Goal: Task Accomplishment & Management: Use online tool/utility

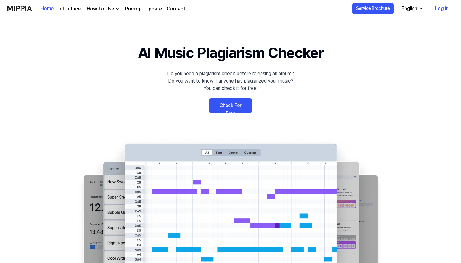
click at [220, 107] on link "Check For Free" at bounding box center [230, 105] width 43 height 15
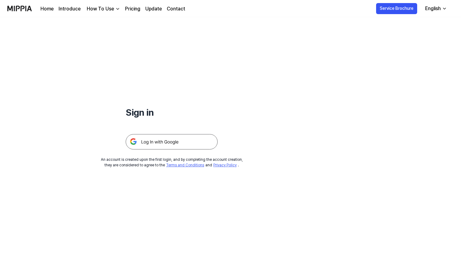
click at [192, 138] on img at bounding box center [172, 141] width 92 height 15
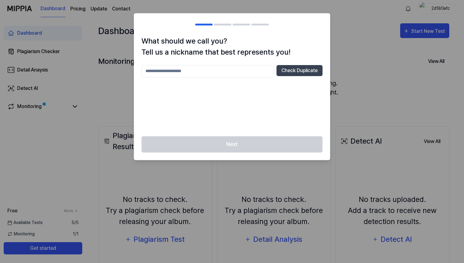
click at [241, 79] on div "Check Duplicate" at bounding box center [231, 97] width 181 height 64
click at [241, 74] on input "text" at bounding box center [207, 71] width 133 height 12
type input "********"
click at [305, 68] on button "Check Duplicate" at bounding box center [299, 70] width 46 height 11
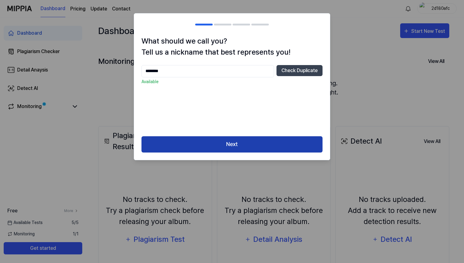
click at [268, 137] on button "Next" at bounding box center [231, 144] width 181 height 16
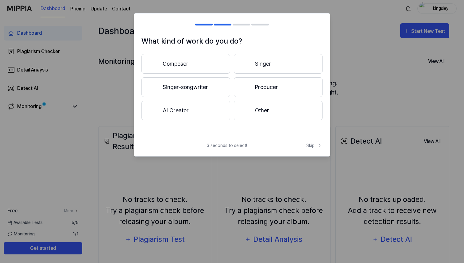
click at [263, 142] on div "3 seconds to select! Skip" at bounding box center [232, 149] width 196 height 14
click at [199, 64] on button "Composer" at bounding box center [185, 64] width 89 height 20
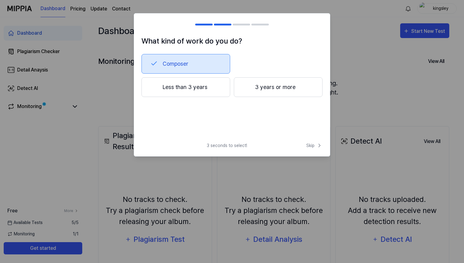
click at [210, 91] on button "Less than 3 years" at bounding box center [185, 87] width 89 height 20
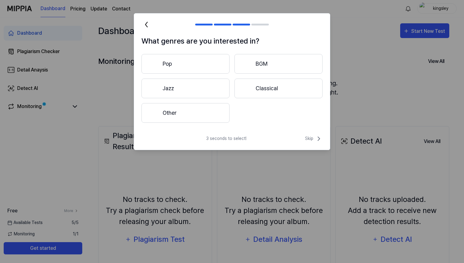
click at [257, 94] on button "Classical" at bounding box center [278, 89] width 88 height 20
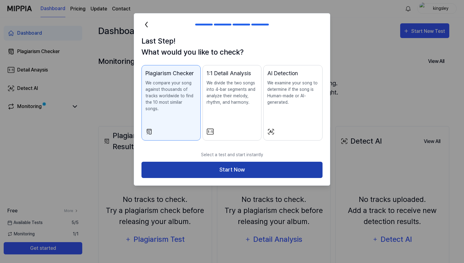
click at [234, 162] on button "Start Now" at bounding box center [231, 170] width 181 height 16
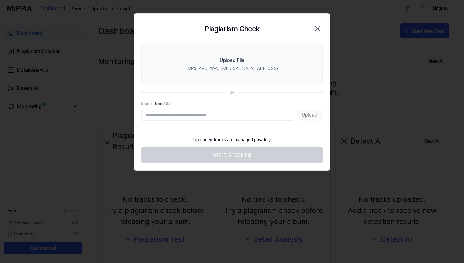
click at [245, 118] on input "Import from URL" at bounding box center [217, 115] width 153 height 11
paste input "**********"
type input "**********"
click at [303, 118] on button "Upload" at bounding box center [310, 115] width 26 height 11
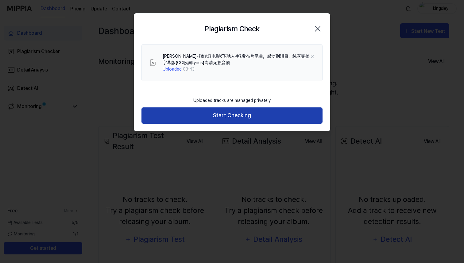
click at [236, 112] on button "Start Checking" at bounding box center [231, 115] width 181 height 16
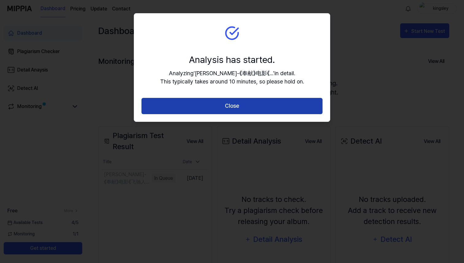
click at [238, 109] on button "Close" at bounding box center [231, 106] width 181 height 16
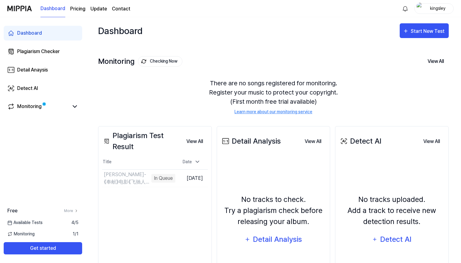
click at [131, 149] on div "Plagiarism Test Result" at bounding box center [141, 141] width 79 height 22
click at [129, 141] on div "Plagiarism Test Result" at bounding box center [141, 141] width 79 height 22
click at [200, 140] on button "View All" at bounding box center [195, 141] width 26 height 12
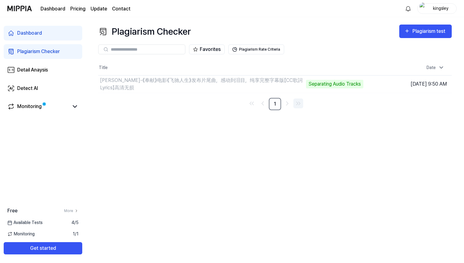
click at [300, 103] on icon "Go to last page" at bounding box center [300, 103] width 2 height 3
click at [253, 49] on button "Plagiarism Rate Criteria" at bounding box center [256, 49] width 56 height 10
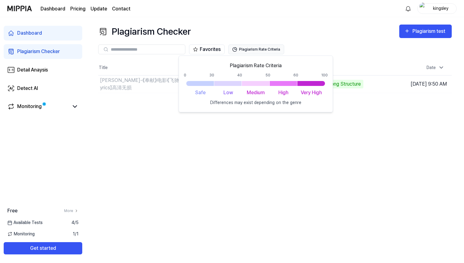
click at [254, 49] on button "Plagiarism Rate Criteria" at bounding box center [256, 49] width 56 height 10
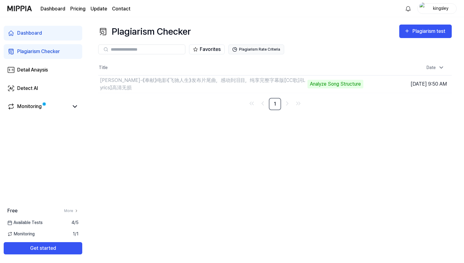
click at [254, 49] on button "Plagiarism Rate Criteria" at bounding box center [256, 49] width 56 height 10
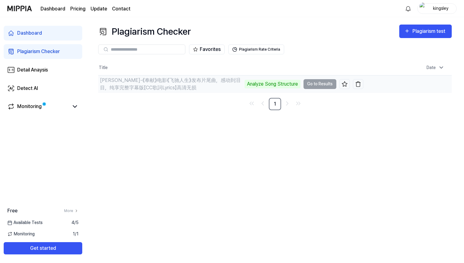
click at [311, 87] on td "韩寒-《奉献》电影《飞驰人生》发布片尾曲，感动到泪目，纯享完整字幕版【CC歌詞Lyrics】高清无损 Analyze Song Structure Go to…" at bounding box center [230, 83] width 265 height 17
click at [312, 85] on td "韩寒-《奉献》电影《飞驰人生》发布片尾曲，感动到泪目，纯享完整字幕版【CC歌詞Lyrics】高清无损 Analyze Song Structure Go to…" at bounding box center [230, 83] width 265 height 17
click at [331, 80] on td "韩寒-《奉献》电影《飞驰人生》发布片尾曲，感动到泪目，纯享完整字幕版【CC歌詞Lyrics】高清无损 Analyze Song Structure Go to…" at bounding box center [230, 83] width 265 height 17
click at [332, 82] on td "韩寒-《奉献》电影《飞驰人生》发布片尾曲，感动到泪目，纯享完整字幕版【CC歌詞Lyrics】高清无损 Analyze Song Structure Go to…" at bounding box center [230, 83] width 265 height 17
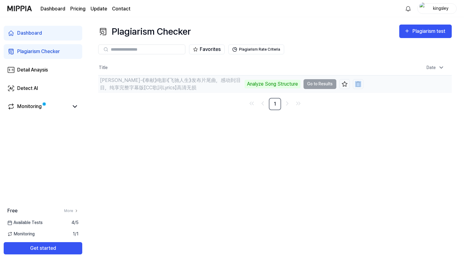
click at [332, 82] on td "韩寒-《奉献》电影《飞驰人生》发布片尾曲，感动到泪目，纯享完整字幕版【CC歌詞Lyrics】高清无损 Analyze Song Structure Go to…" at bounding box center [230, 83] width 265 height 17
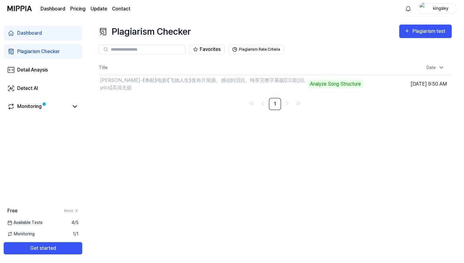
click at [49, 60] on div "Dashboard Plagiarism Checker Detail Anaysis Detect AI Monitoring" at bounding box center [43, 70] width 86 height 106
click at [40, 67] on div "Detail Anaysis" at bounding box center [32, 69] width 31 height 7
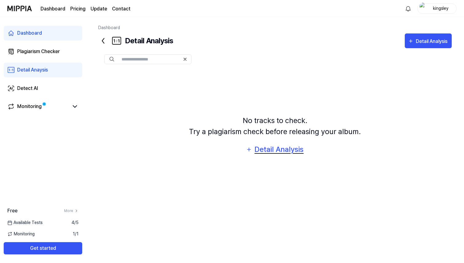
click at [289, 152] on div "Detail Analysis" at bounding box center [279, 150] width 50 height 12
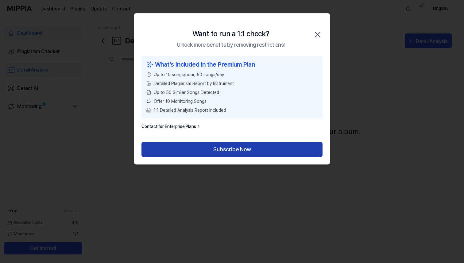
click at [262, 145] on button "Subscribe Now" at bounding box center [231, 149] width 181 height 15
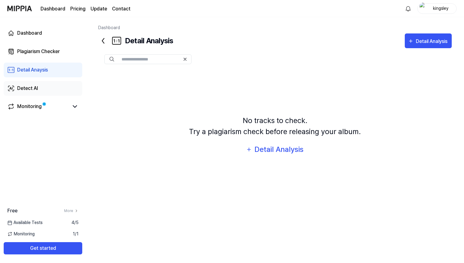
click at [36, 89] on div "Detect AI" at bounding box center [27, 88] width 21 height 7
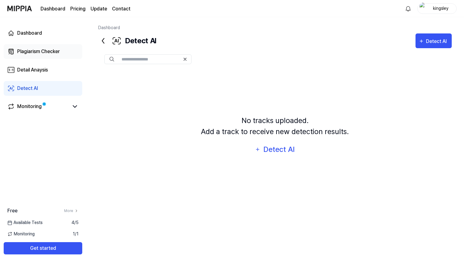
click at [49, 50] on div "Plagiarism Checker" at bounding box center [38, 51] width 43 height 7
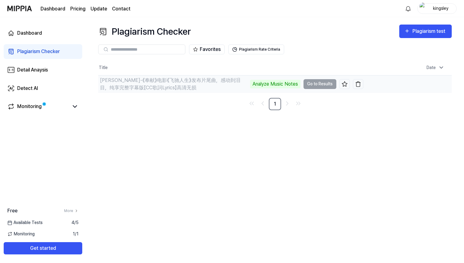
click at [243, 87] on div "韩寒-《奉献》电影《飞驰人生》发布片尾曲，感动到泪目，纯享完整字幕版【CC歌詞Lyrics】高清无损" at bounding box center [174, 84] width 148 height 15
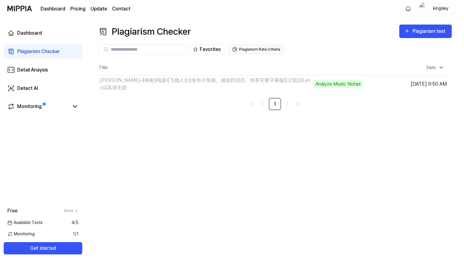
click at [271, 47] on button "Plagiarism Rate Criteria" at bounding box center [256, 49] width 56 height 10
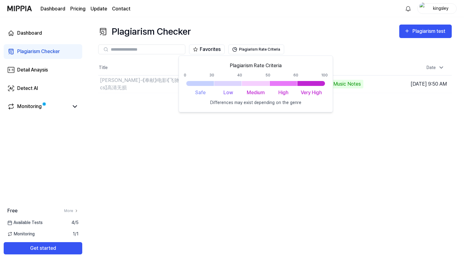
click at [317, 87] on div "Plagiarism Rate Criteria 0 30 40 50 60 100 Safe Low Medium High Very High Diffe…" at bounding box center [256, 84] width 144 height 44
click at [315, 85] on div at bounding box center [311, 83] width 28 height 5
click at [261, 48] on button "Plagiarism Rate Criteria" at bounding box center [256, 49] width 56 height 10
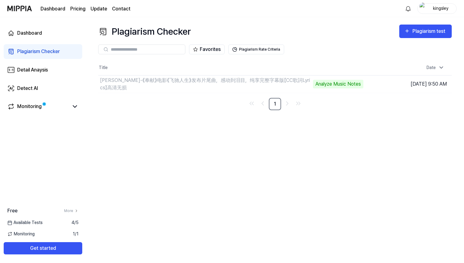
click at [282, 111] on div "Plagiarism Checker Plagiarism test Plagiarism Checker Detail Analysis Detect AI…" at bounding box center [275, 140] width 378 height 246
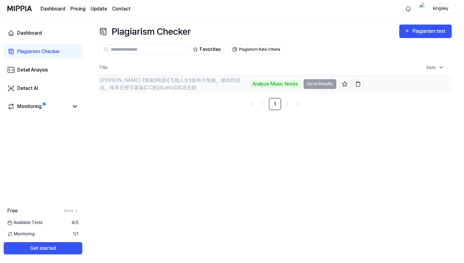
click at [283, 82] on div "Analyze Music Notes" at bounding box center [275, 84] width 50 height 9
click at [348, 85] on button at bounding box center [344, 84] width 10 height 10
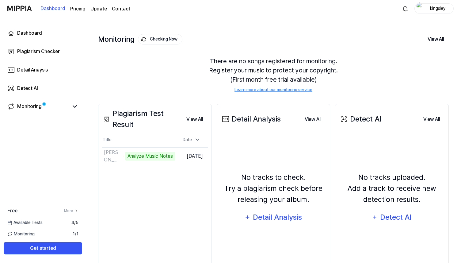
scroll to position [24, 0]
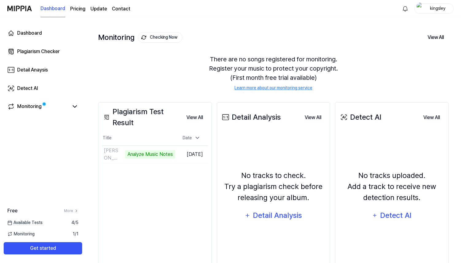
click at [129, 121] on div "Plagiarism Test Result" at bounding box center [141, 117] width 79 height 22
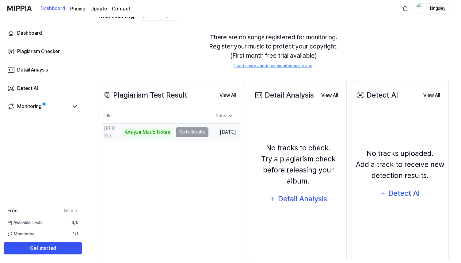
scroll to position [55, 0]
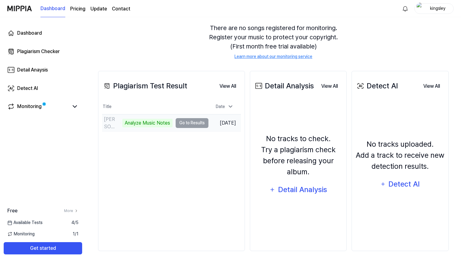
click at [202, 124] on td "韩寒-《奉献》电影《飞驰人生》发布片尾曲，感动到泪目，纯享完整字幕版【CC歌詞Lyrics】高清无损 Analyze Music Notes Go to Re…" at bounding box center [155, 122] width 106 height 17
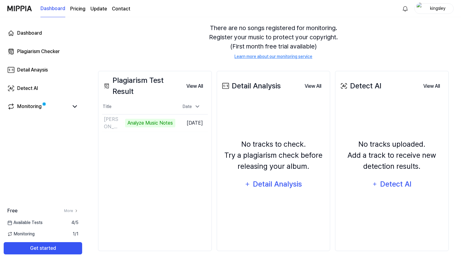
click at [237, 108] on div "No tracks to check. Try a plagiarism check before releasing your album. Detail …" at bounding box center [274, 165] width 106 height 122
click at [279, 189] on div "Detail Analysis" at bounding box center [278, 184] width 50 height 12
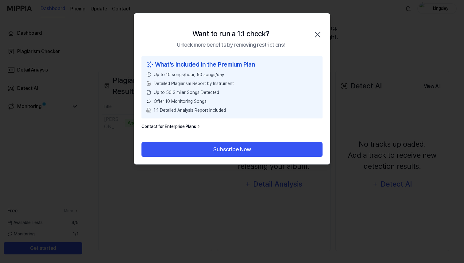
click at [318, 30] on icon "button" at bounding box center [318, 35] width 10 height 10
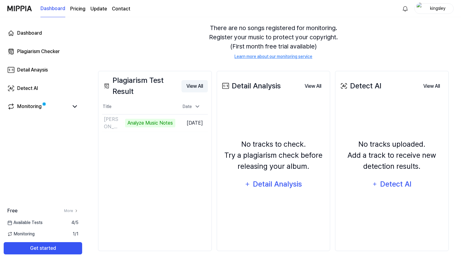
click at [196, 83] on button "View All" at bounding box center [195, 86] width 26 height 12
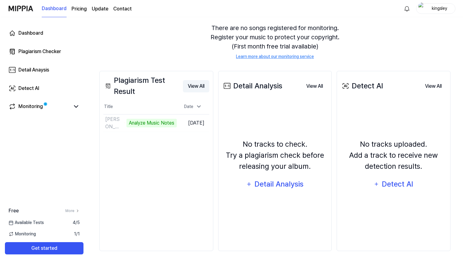
scroll to position [0, 0]
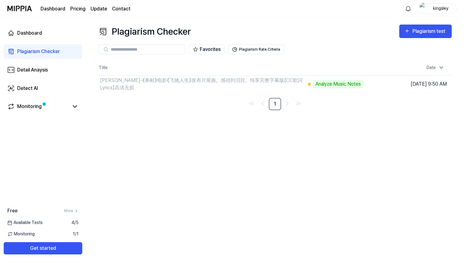
click at [406, 43] on div "Favorites Plagiarism Rate Criteria" at bounding box center [274, 49] width 353 height 22
click at [414, 33] on div "Plagiarism test" at bounding box center [429, 31] width 34 height 8
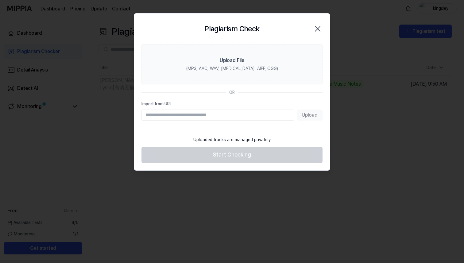
click at [236, 117] on input "Import from URL" at bounding box center [217, 115] width 153 height 11
click at [257, 96] on section "Upload File (MP3, AAC, WAV, FLAC, AIFF, OGG) OR Import from URL Upload" at bounding box center [232, 88] width 196 height 89
click at [244, 118] on input "Import from URL" at bounding box center [217, 115] width 153 height 11
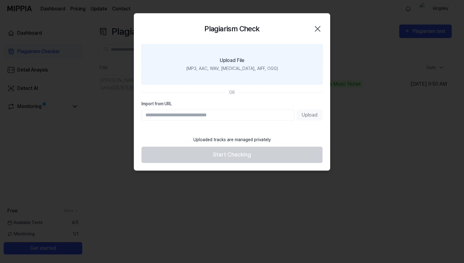
click at [255, 73] on label "Upload File (MP3, AAC, WAV, FLAC, AIFF, OGG)" at bounding box center [231, 64] width 181 height 40
click at [0, 0] on input "Upload File (MP3, AAC, WAV, FLAC, AIFF, OGG)" at bounding box center [0, 0] width 0 height 0
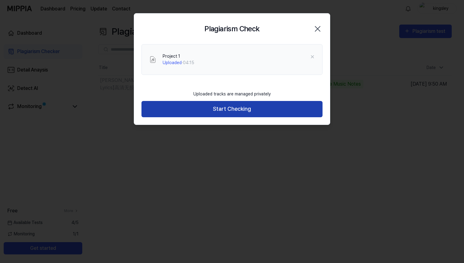
click at [224, 111] on button "Start Checking" at bounding box center [231, 109] width 181 height 16
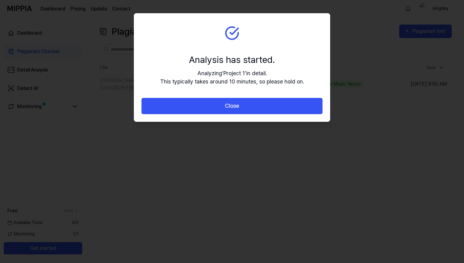
drag, startPoint x: 224, startPoint y: 111, endPoint x: 214, endPoint y: 144, distance: 34.4
click at [214, 144] on body "Dashboard Pricing Update Contact kingsley Dashboard Plagiarism Checker Detail A…" at bounding box center [232, 131] width 464 height 263
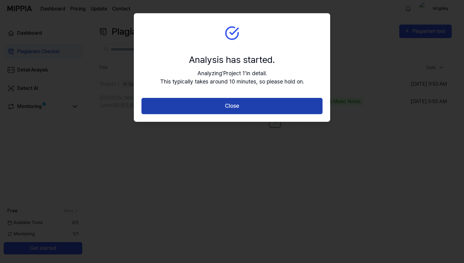
click at [213, 107] on button "Close" at bounding box center [231, 106] width 181 height 16
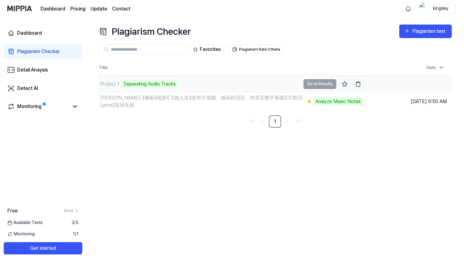
click at [215, 86] on div "Project 1 Separating Audio Tracks" at bounding box center [199, 83] width 202 height 17
click at [328, 82] on td "Project 1 Separating Audio Tracks Go to Results" at bounding box center [230, 83] width 265 height 17
click at [303, 84] on td "Project 1 Separating Audio Tracks Go to Results" at bounding box center [230, 83] width 265 height 17
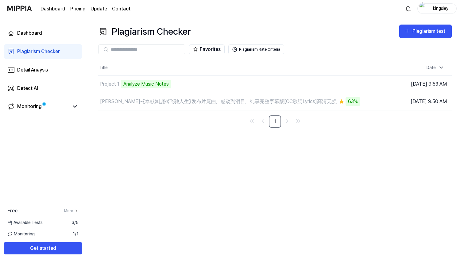
click at [296, 41] on div "Favorites Plagiarism Rate Criteria" at bounding box center [274, 49] width 353 height 22
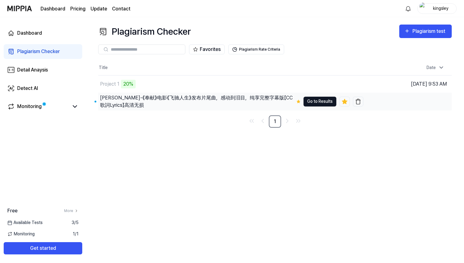
click at [313, 102] on button "Go to Results" at bounding box center [319, 102] width 33 height 10
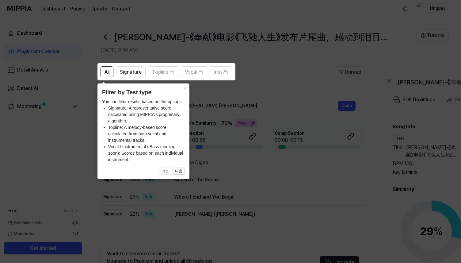
click at [312, 102] on icon at bounding box center [232, 131] width 464 height 263
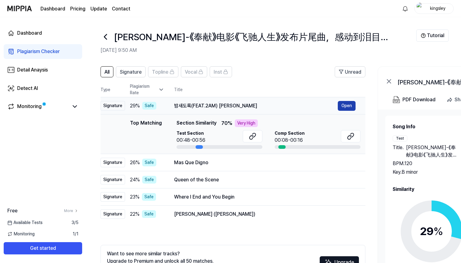
click at [340, 101] on button "Open" at bounding box center [347, 106] width 18 height 10
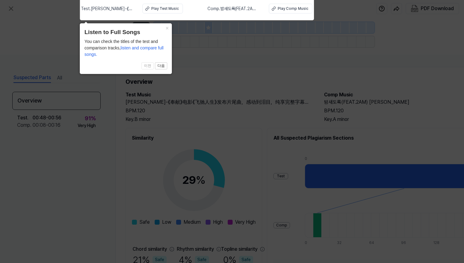
click at [323, 83] on icon at bounding box center [232, 130] width 464 height 266
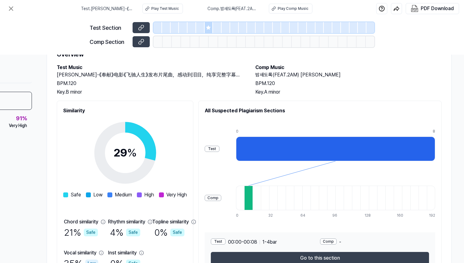
scroll to position [22, 71]
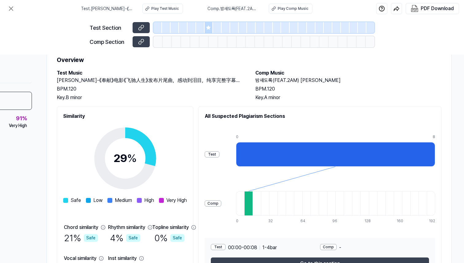
click at [283, 157] on div at bounding box center [335, 154] width 199 height 25
click at [290, 79] on h2 "밤새도록(FEAT.2AM) [PERSON_NAME]" at bounding box center [348, 80] width 186 height 7
click at [291, 96] on div "Key. A minor" at bounding box center [348, 97] width 186 height 7
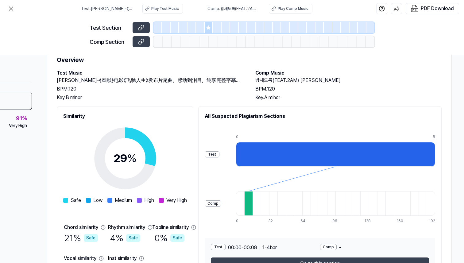
scroll to position [22, 0]
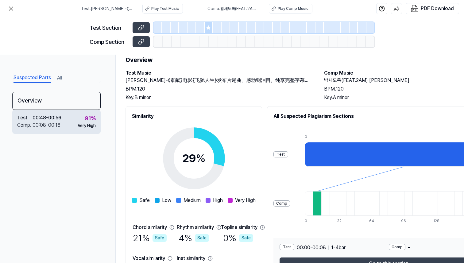
click at [78, 116] on div "91 % Very High" at bounding box center [87, 121] width 18 height 15
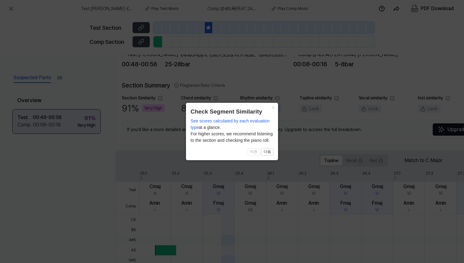
scroll to position [127, 0]
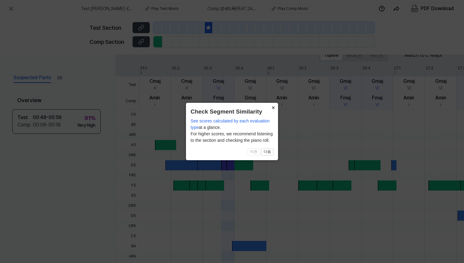
click at [273, 111] on button "×" at bounding box center [273, 107] width 10 height 9
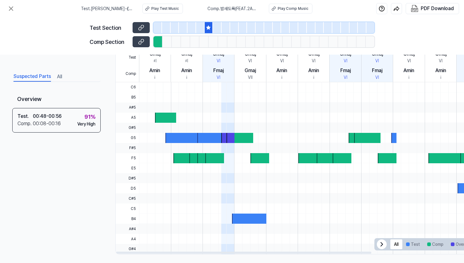
scroll to position [160, 0]
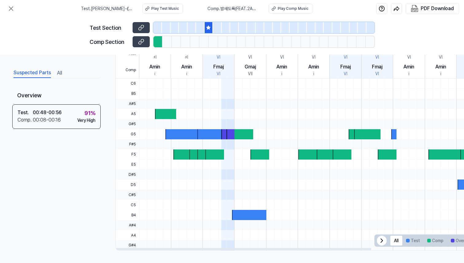
click at [152, 115] on div at bounding box center [392, 114] width 507 height 10
click at [160, 113] on div at bounding box center [165, 114] width 21 height 10
click at [174, 129] on div at bounding box center [182, 134] width 34 height 10
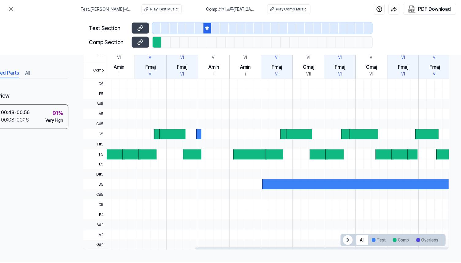
scroll to position [0, 34]
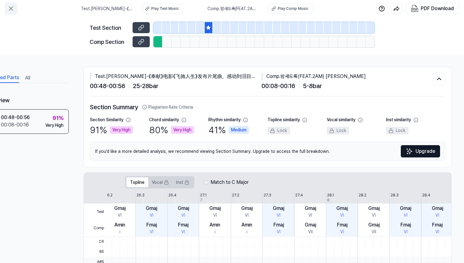
click at [10, 7] on icon at bounding box center [10, 8] width 7 height 7
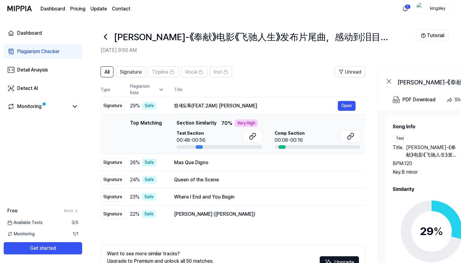
click at [160, 89] on icon at bounding box center [161, 90] width 3 height 2
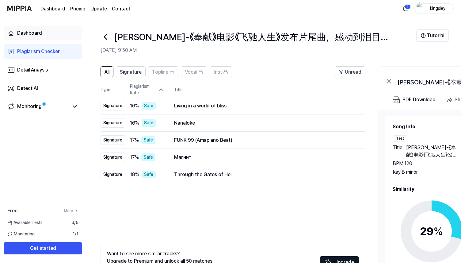
click at [52, 37] on link "Dashboard" at bounding box center [43, 33] width 79 height 15
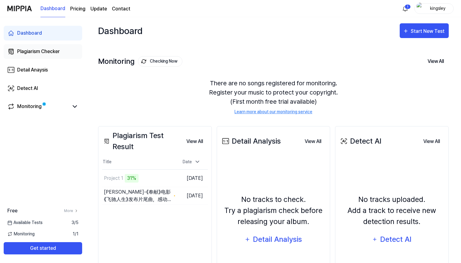
click at [44, 52] on div "Plagiarism Checker" at bounding box center [38, 51] width 43 height 7
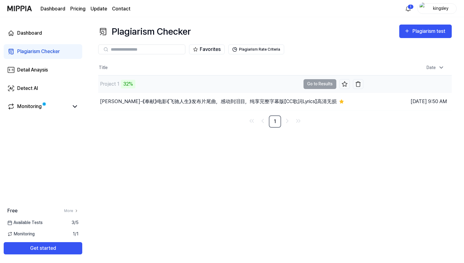
click at [152, 89] on div "Project 1 32%" at bounding box center [199, 83] width 202 height 17
click at [318, 82] on button "Go to Results" at bounding box center [319, 84] width 33 height 10
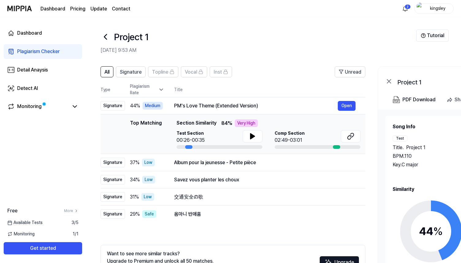
click at [209, 131] on div "Test Section 00:26-00:35" at bounding box center [220, 137] width 86 height 14
click at [258, 140] on button at bounding box center [253, 136] width 20 height 12
click at [244, 135] on button at bounding box center [253, 136] width 20 height 12
click at [250, 135] on icon at bounding box center [252, 136] width 7 height 7
click at [350, 134] on icon at bounding box center [350, 136] width 7 height 7
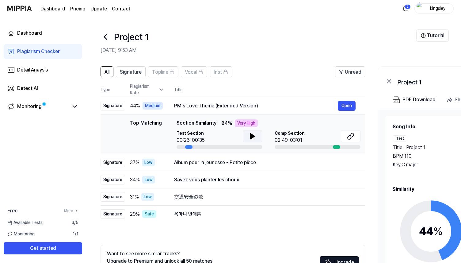
click at [252, 134] on icon at bounding box center [252, 136] width 7 height 7
drag, startPoint x: 187, startPoint y: 147, endPoint x: 197, endPoint y: 147, distance: 9.2
click at [197, 147] on div at bounding box center [220, 147] width 86 height 4
click at [247, 137] on button at bounding box center [253, 136] width 20 height 12
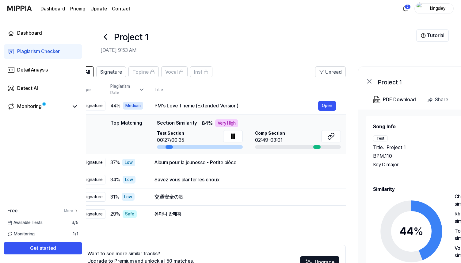
drag, startPoint x: 186, startPoint y: 146, endPoint x: 164, endPoint y: 146, distance: 22.4
click at [166, 146] on div at bounding box center [169, 147] width 7 height 4
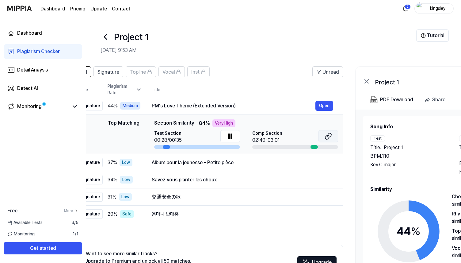
click at [326, 137] on icon at bounding box center [328, 136] width 7 height 7
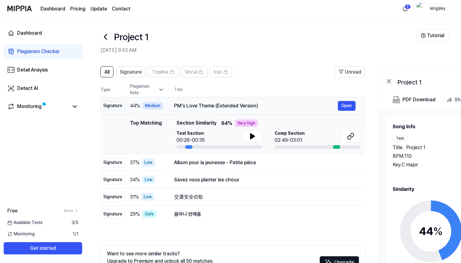
click at [212, 103] on div "PM's Love Theme (Extended Version)" at bounding box center [256, 105] width 164 height 7
click at [208, 168] on td "Album pour la jeunesse - Petite pièce Open" at bounding box center [264, 162] width 201 height 17
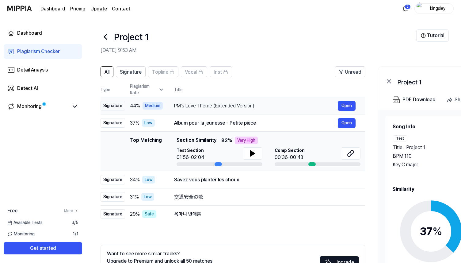
click at [293, 106] on div "PM's Love Theme (Extended Version)" at bounding box center [256, 105] width 164 height 7
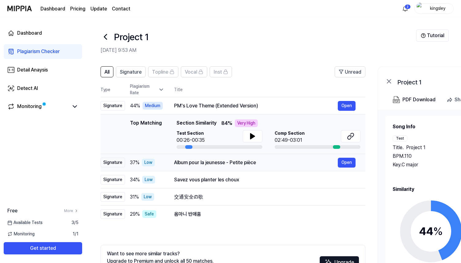
click at [256, 163] on div "Album pour la jeunesse - Petite pièce" at bounding box center [256, 162] width 164 height 7
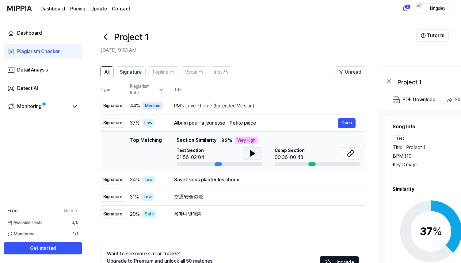
click at [250, 151] on icon at bounding box center [252, 153] width 7 height 7
click at [351, 156] on icon at bounding box center [350, 154] width 4 height 4
click at [204, 175] on div "Savez vous planter les choux Open" at bounding box center [265, 180] width 182 height 10
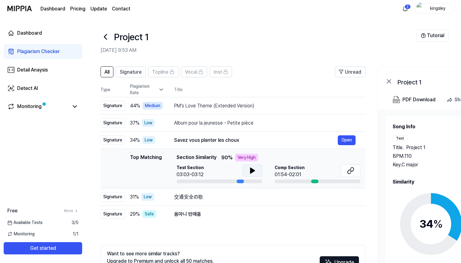
click at [248, 168] on button at bounding box center [253, 170] width 20 height 12
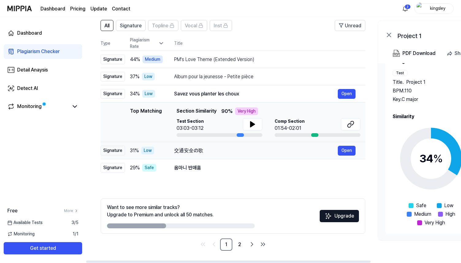
click at [211, 155] on div "交通安全の歌 Open" at bounding box center [265, 151] width 182 height 10
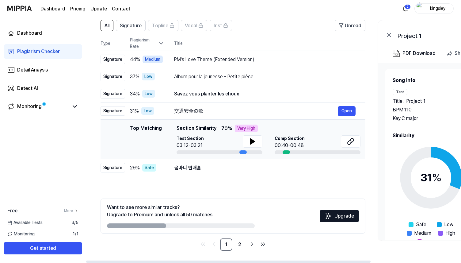
click at [264, 142] on div "Test Section 03:12-03:21 Comp Section 00:40-00:48" at bounding box center [269, 144] width 184 height 19
click at [254, 142] on icon at bounding box center [252, 141] width 7 height 7
click at [363, 140] on td "Top Matching Top Matching Section Similarity 70 % Very High Test Section 03:15/…" at bounding box center [233, 140] width 265 height 40
click at [355, 140] on button at bounding box center [351, 141] width 20 height 12
click at [171, 169] on td "옴마니 반매훔 Open" at bounding box center [264, 167] width 201 height 17
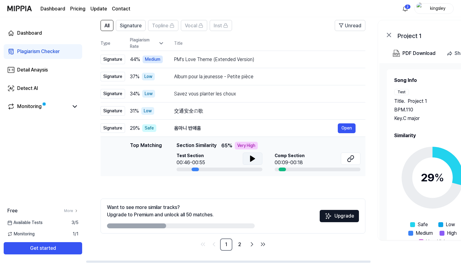
click at [254, 153] on button at bounding box center [253, 158] width 20 height 12
click at [253, 156] on icon at bounding box center [253, 158] width 1 height 5
click at [253, 156] on icon at bounding box center [252, 158] width 7 height 7
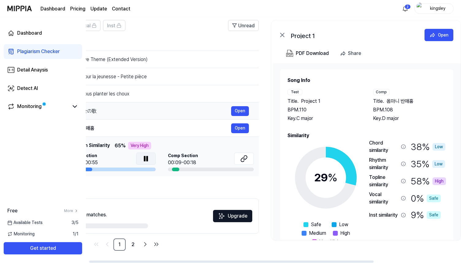
scroll to position [0, 119]
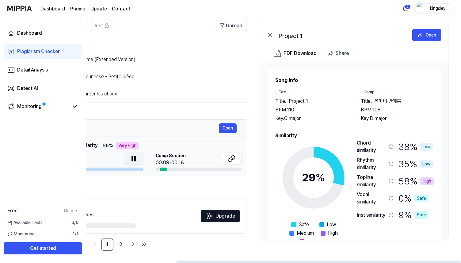
click at [182, 131] on div "옴마니 반매훔" at bounding box center [137, 128] width 164 height 7
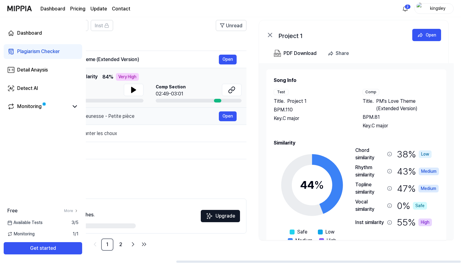
click at [195, 109] on td "Album pour la jeunesse - Petite pièce Open" at bounding box center [145, 116] width 201 height 17
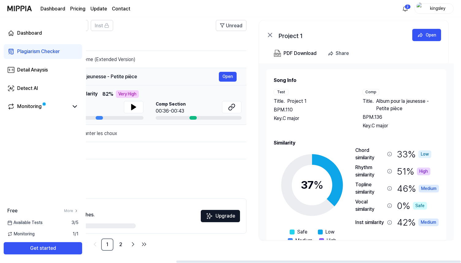
click at [203, 69] on td "Album pour la jeunesse - Petite pièce Open" at bounding box center [145, 76] width 201 height 17
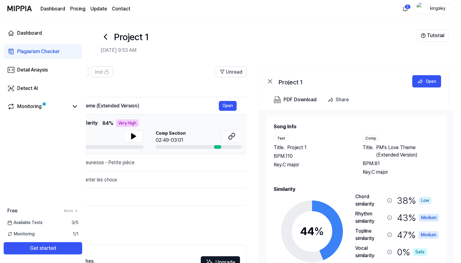
scroll to position [0, 0]
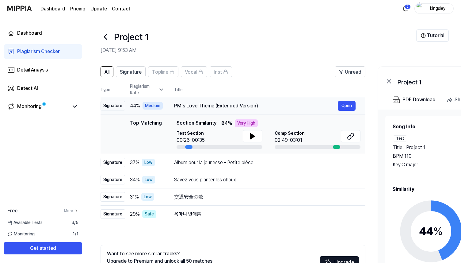
click at [202, 103] on div "PM's Love Theme (Extended Version)" at bounding box center [256, 105] width 164 height 7
click at [154, 86] on div "Plagiarism Rate" at bounding box center [147, 89] width 34 height 13
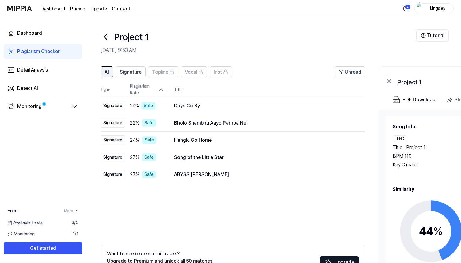
scroll to position [0, 0]
click at [110, 70] on button "All" at bounding box center [106, 71] width 13 height 11
click at [126, 70] on span "Signature" at bounding box center [131, 71] width 22 height 7
click at [108, 73] on span "All" at bounding box center [106, 71] width 5 height 7
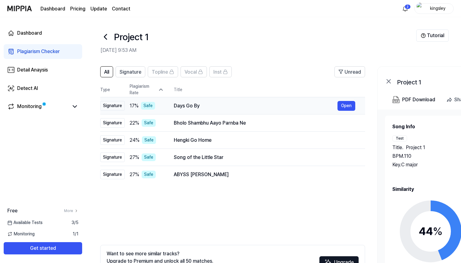
click at [135, 101] on td "17 % Safe" at bounding box center [144, 105] width 39 height 17
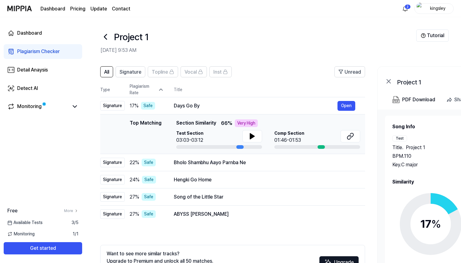
click at [173, 152] on td "Top Matching Top Matching Section Similarity 66 % Very High Test Section 03:03-…" at bounding box center [232, 134] width 265 height 40
click at [173, 164] on td "Bholo [PERSON_NAME] Aayo Parnba Ne Open" at bounding box center [264, 162] width 201 height 17
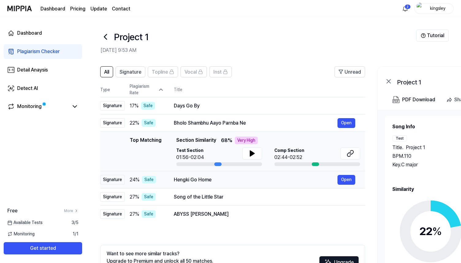
click at [172, 176] on td "Hengki Go Home Open" at bounding box center [264, 179] width 201 height 17
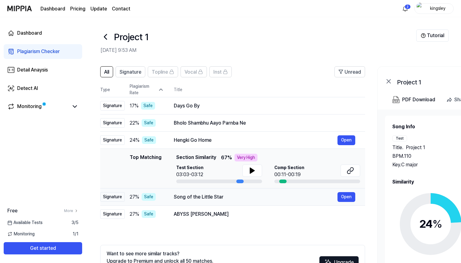
click at [172, 198] on td "Song of the Little Star Open" at bounding box center [264, 196] width 201 height 17
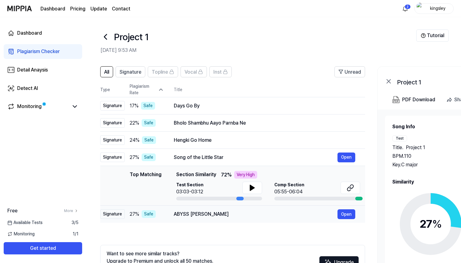
click at [173, 206] on td "ABYSS JIN Open" at bounding box center [264, 214] width 201 height 17
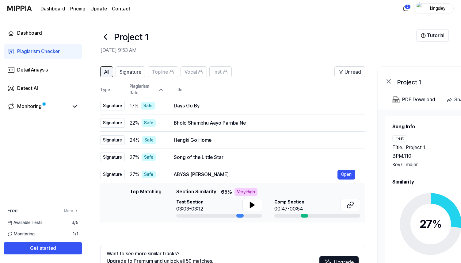
click at [110, 71] on button "All" at bounding box center [106, 71] width 13 height 11
click at [125, 74] on span "Signature" at bounding box center [131, 71] width 22 height 7
click at [163, 93] on div "Plagiarism Rate" at bounding box center [147, 89] width 34 height 13
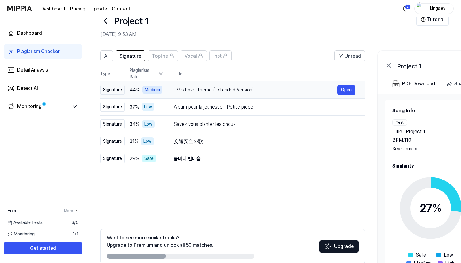
scroll to position [0, 0]
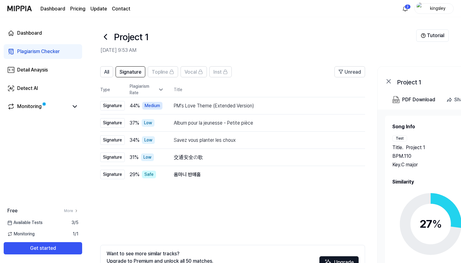
click at [114, 70] on div "All Signature Topline Vocal Inst" at bounding box center [166, 71] width 132 height 11
click at [113, 70] on button "All" at bounding box center [106, 71] width 13 height 11
click at [105, 39] on icon at bounding box center [106, 37] width 10 height 10
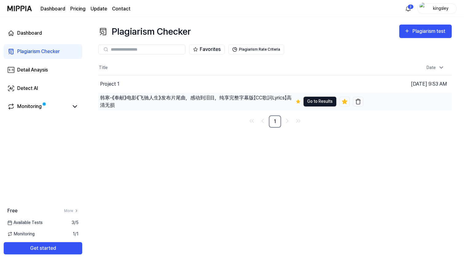
click at [312, 103] on button "Go to Results" at bounding box center [319, 102] width 33 height 10
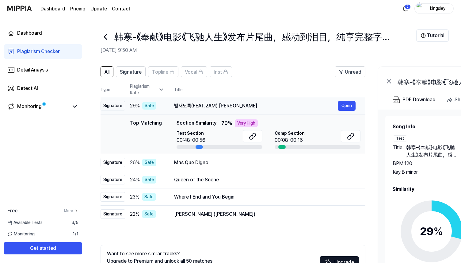
click at [198, 106] on div "밤새도록(FEAT.2AM) [PERSON_NAME]" at bounding box center [256, 105] width 164 height 7
click at [166, 87] on tr "Type Plagiarism Rate Title" at bounding box center [233, 89] width 265 height 15
click at [164, 87] on icon at bounding box center [161, 90] width 6 height 6
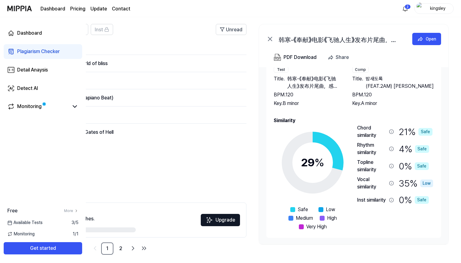
scroll to position [46, 0]
